Goal: Navigation & Orientation: Find specific page/section

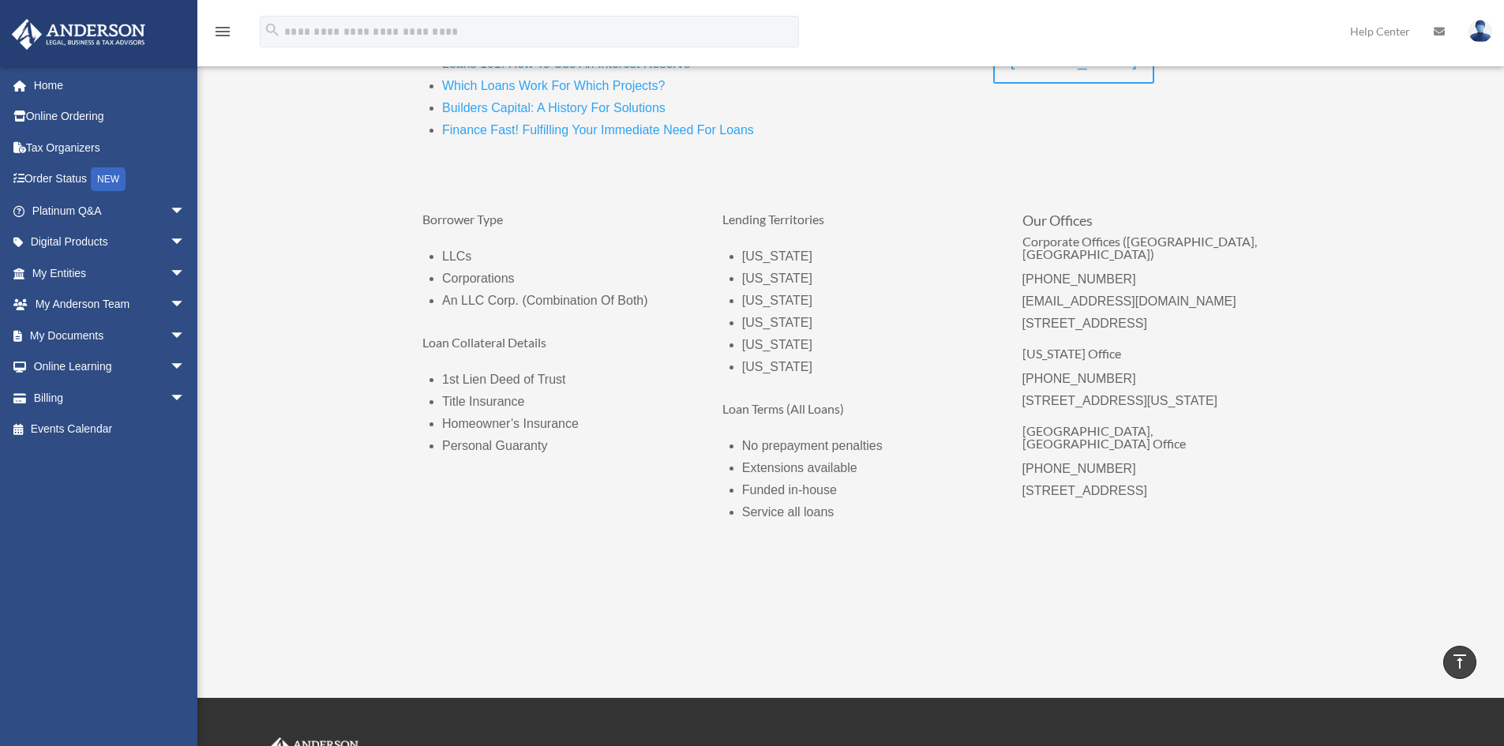
scroll to position [474, 0]
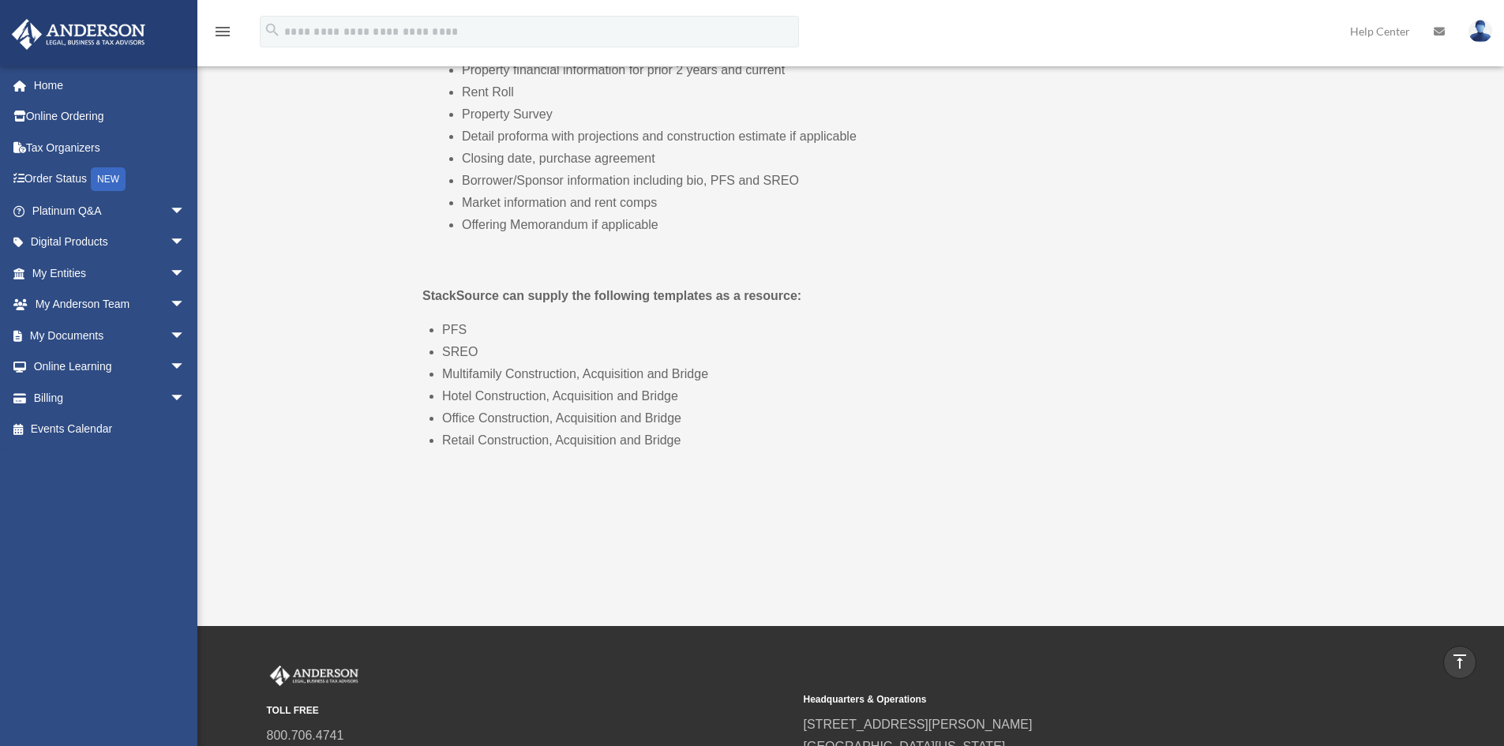
scroll to position [711, 0]
